Goal: Information Seeking & Learning: Compare options

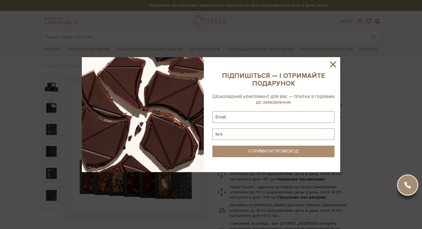
click at [336, 64] on icon at bounding box center [333, 64] width 10 height 10
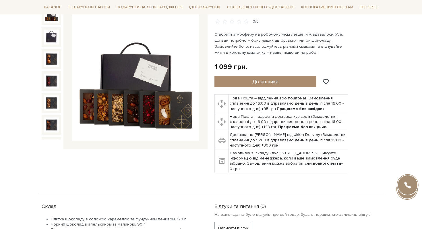
scroll to position [69, 0]
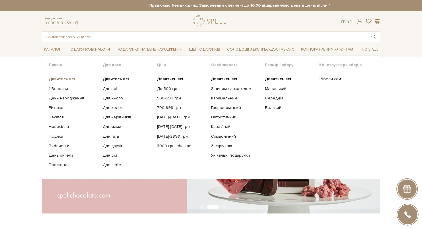
click at [60, 79] on b "Дивитись всі" at bounding box center [62, 78] width 26 height 5
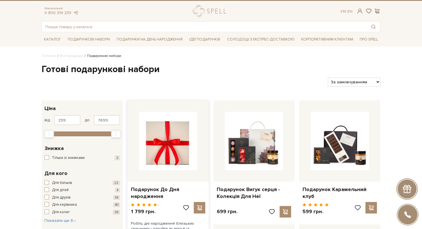
scroll to position [7, 0]
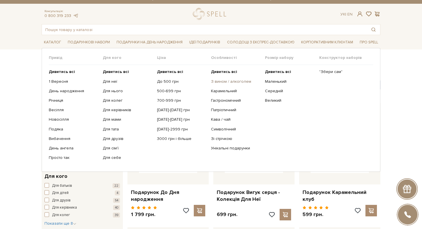
click at [236, 82] on link "З вином / алкоголем" at bounding box center [236, 81] width 50 height 5
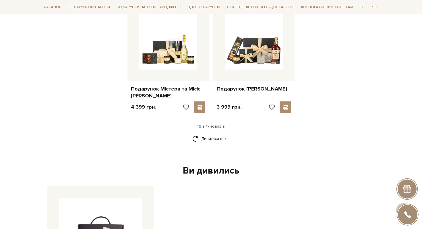
scroll to position [722, 0]
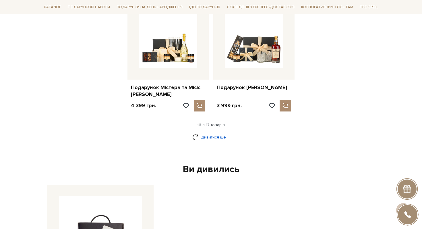
click at [194, 133] on link "Дивитися ще" at bounding box center [210, 137] width 37 height 10
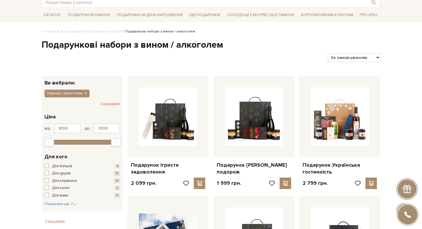
scroll to position [0, 0]
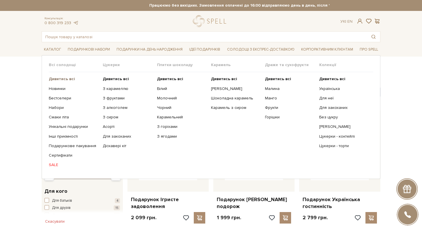
click at [65, 78] on b "Дивитись всі" at bounding box center [62, 78] width 26 height 5
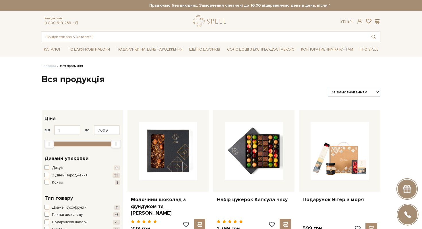
click at [340, 93] on select "За замовчуванням За Ціною (зростання) За Ціною (зменшення) Новинки За популярні…" at bounding box center [354, 91] width 52 height 9
select select "https://spellchocolate.com/our-productions/?sort=p.price&order=ASC"
click at [328, 87] on select "За замовчуванням За Ціною (зростання) За Ціною (зменшення) Новинки За популярні…" at bounding box center [354, 91] width 52 height 9
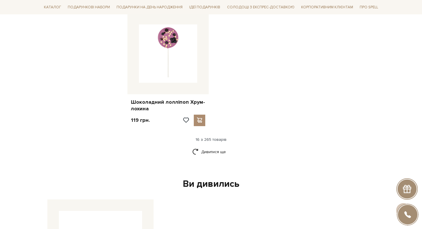
scroll to position [714, 0]
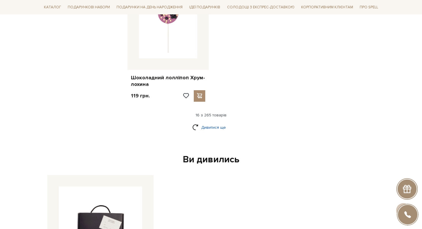
click at [218, 122] on link "Дивитися ще" at bounding box center [210, 127] width 37 height 10
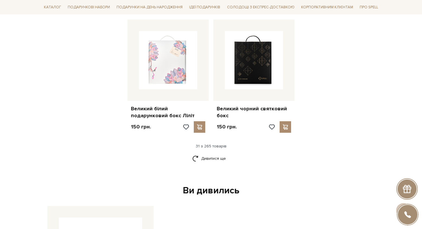
scroll to position [1315, 0]
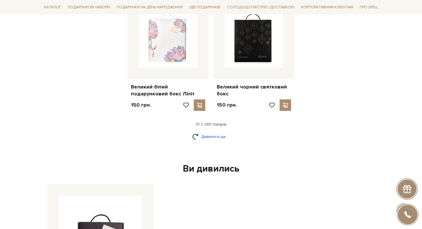
click at [215, 131] on link "Дивитися ще" at bounding box center [210, 136] width 37 height 10
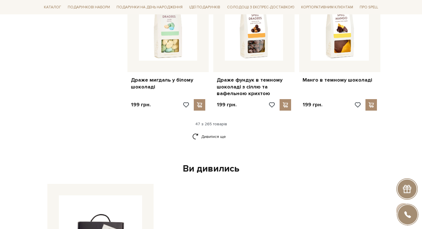
scroll to position [1936, 0]
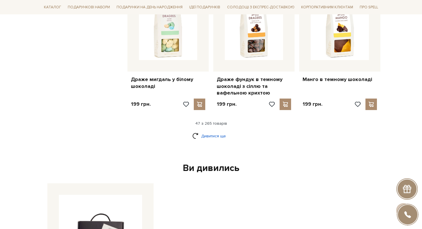
click at [209, 131] on link "Дивитися ще" at bounding box center [210, 136] width 37 height 10
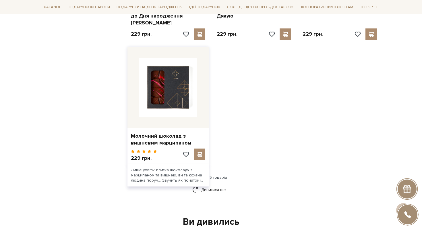
scroll to position [2673, 0]
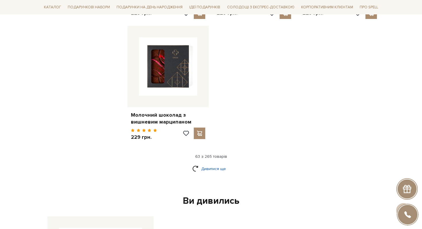
click at [211, 164] on link "Дивитися ще" at bounding box center [210, 169] width 37 height 10
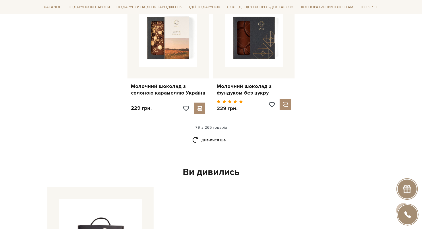
scroll to position [3340, 0]
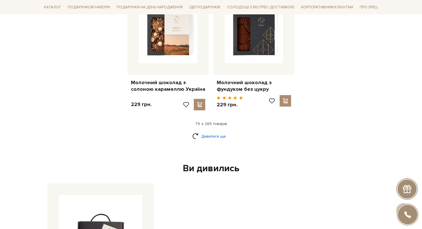
click at [217, 131] on link "Дивитися ще" at bounding box center [210, 136] width 37 height 10
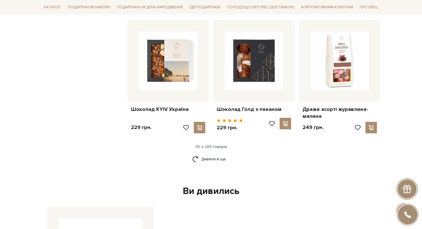
scroll to position [3967, 0]
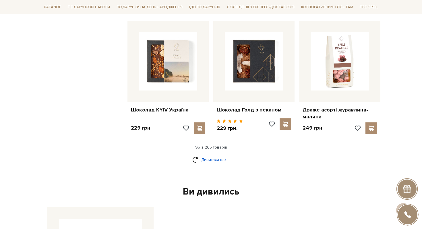
click at [220, 154] on link "Дивитися ще" at bounding box center [210, 159] width 37 height 10
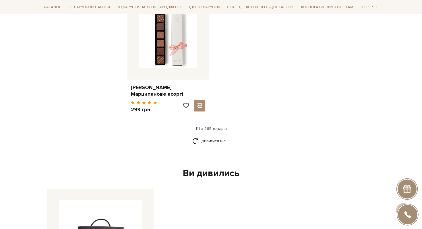
scroll to position [4725, 0]
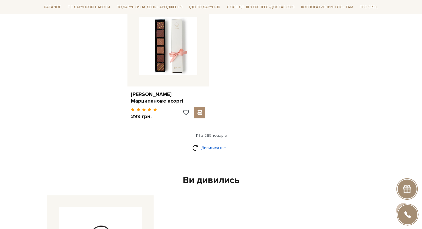
click at [223, 143] on link "Дивитися ще" at bounding box center [210, 148] width 37 height 10
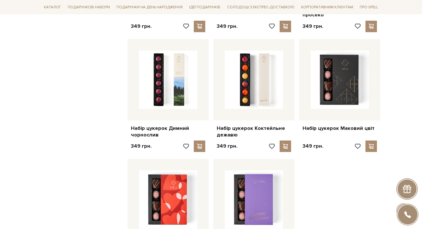
scroll to position [5430, 0]
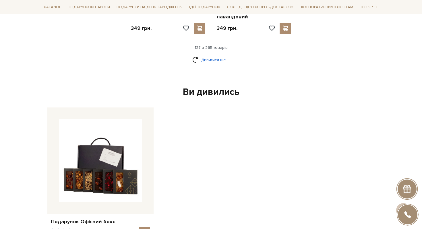
click at [213, 55] on link "Дивитися ще" at bounding box center [210, 60] width 37 height 10
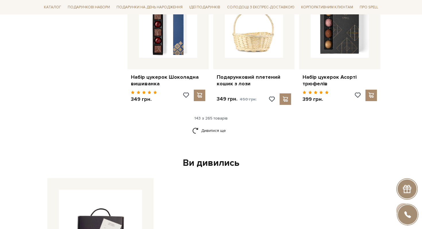
scroll to position [5929, 0]
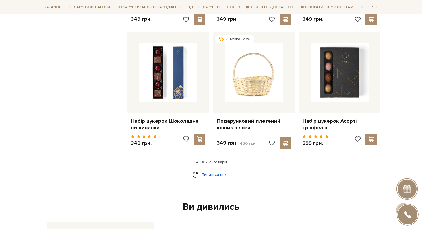
click at [205, 169] on link "Дивитися ще" at bounding box center [210, 174] width 37 height 10
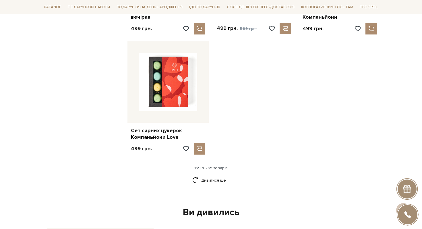
scroll to position [6715, 0]
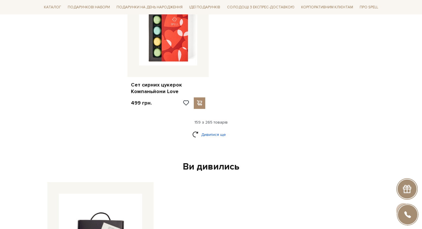
click at [216, 129] on link "Дивитися ще" at bounding box center [210, 134] width 37 height 10
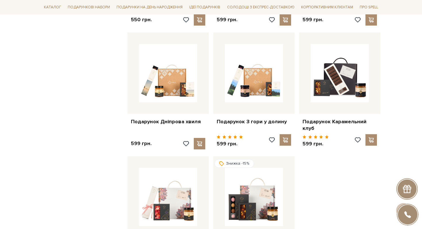
scroll to position [7215, 0]
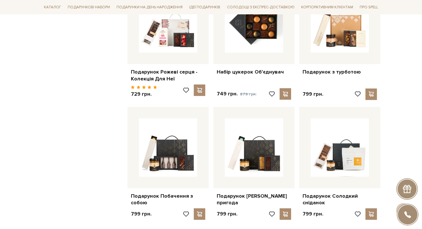
scroll to position [7826, 0]
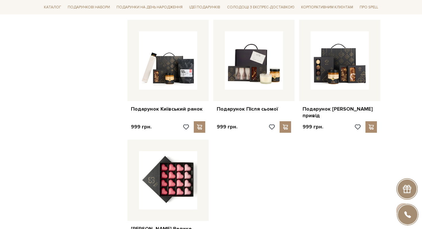
scroll to position [8513, 0]
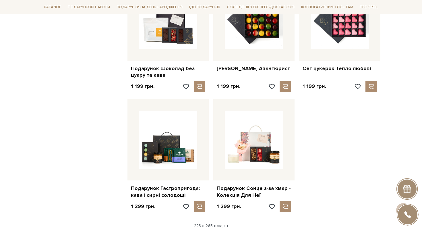
scroll to position [9166, 0]
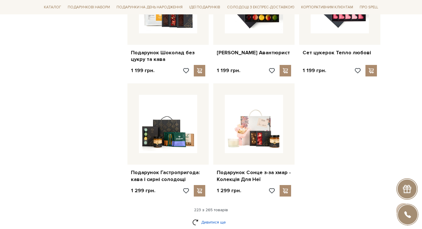
click at [207, 217] on link "Дивитися ще" at bounding box center [210, 222] width 37 height 10
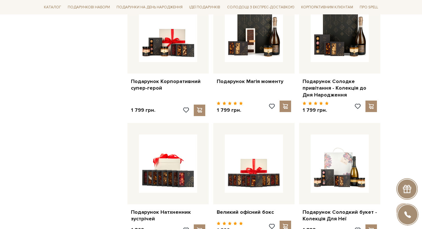
scroll to position [9755, 0]
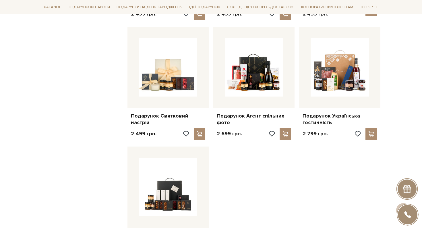
scroll to position [10458, 0]
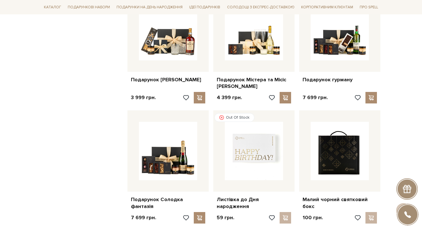
scroll to position [10694, 0]
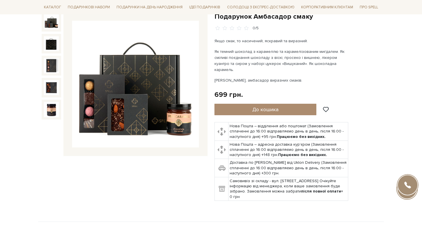
scroll to position [64, 0]
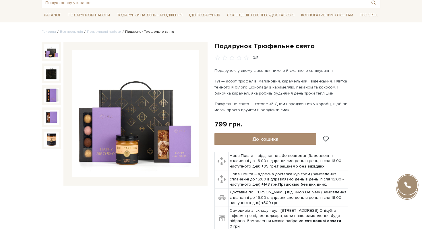
scroll to position [34, 0]
